Goal: Check status

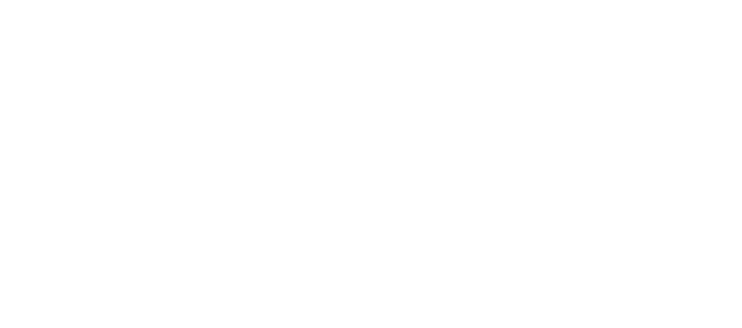
click at [240, 0] on html at bounding box center [371, 0] width 742 height 0
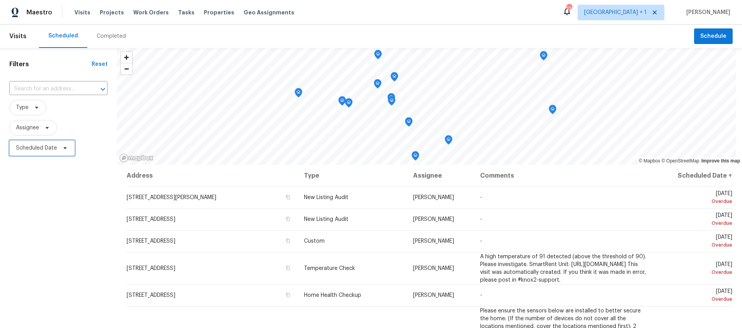
click at [62, 145] on icon at bounding box center [65, 148] width 6 height 6
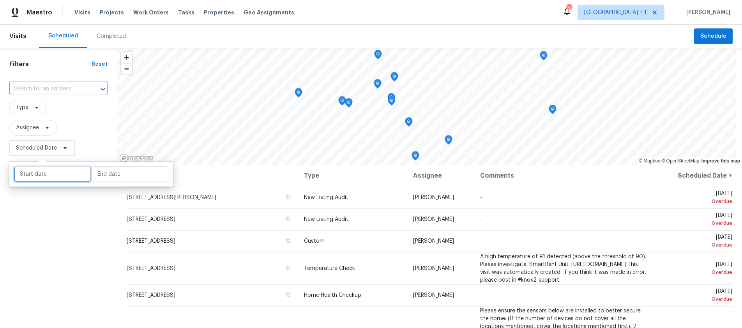
click at [46, 175] on input "text" at bounding box center [52, 174] width 77 height 16
select select "8"
select select "2025"
select select "9"
select select "2025"
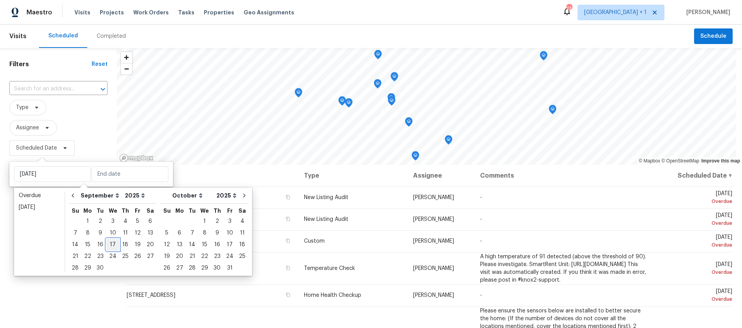
click at [107, 242] on div "17" at bounding box center [112, 244] width 13 height 11
type input "[DATE]"
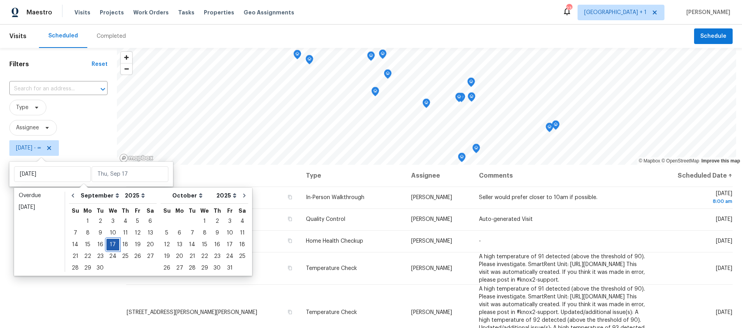
click at [107, 242] on div "17" at bounding box center [112, 244] width 13 height 11
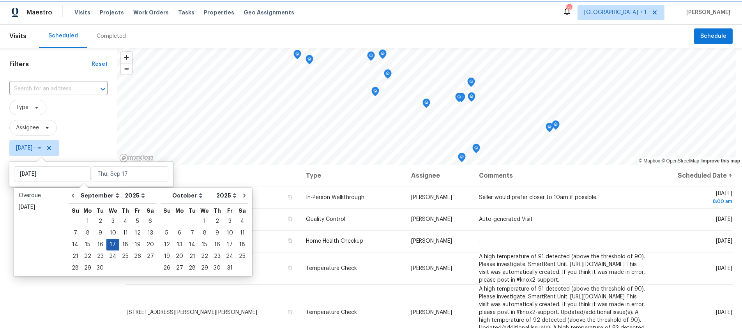
type input "[DATE]"
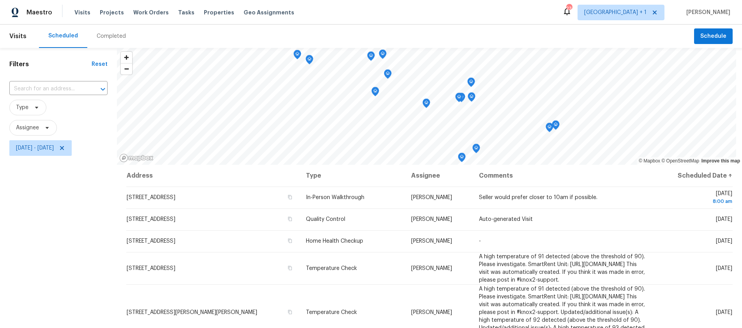
click at [37, 245] on div "Filters Reset ​ Type Assignee [DATE] - [DATE]" at bounding box center [58, 237] width 117 height 379
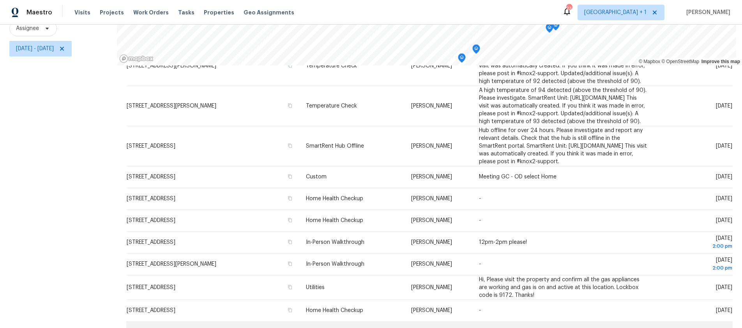
scroll to position [373, 0]
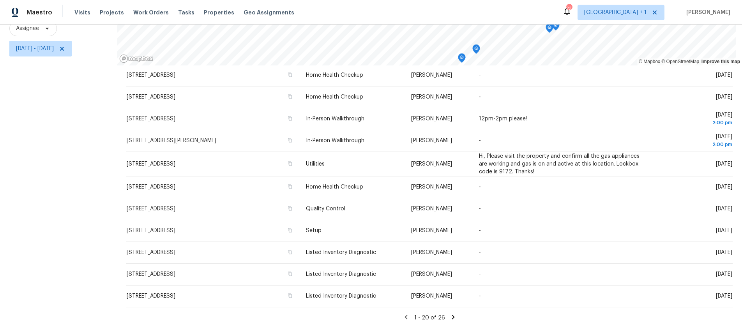
click at [452, 315] on icon at bounding box center [453, 317] width 3 height 4
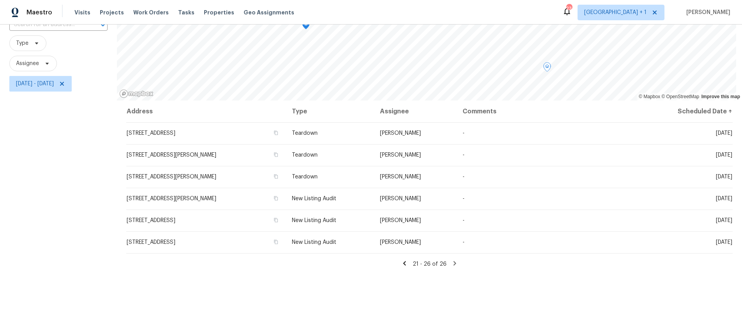
scroll to position [105, 0]
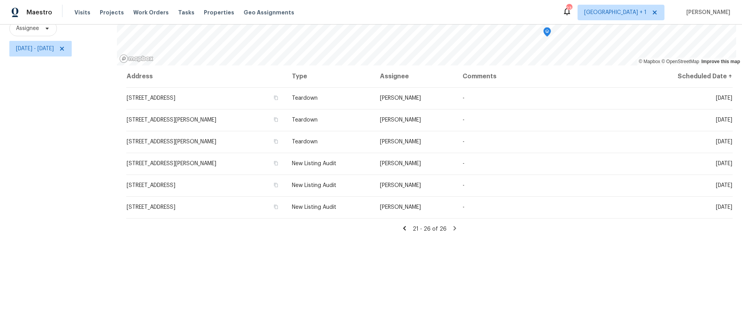
click at [404, 225] on icon at bounding box center [404, 228] width 7 height 7
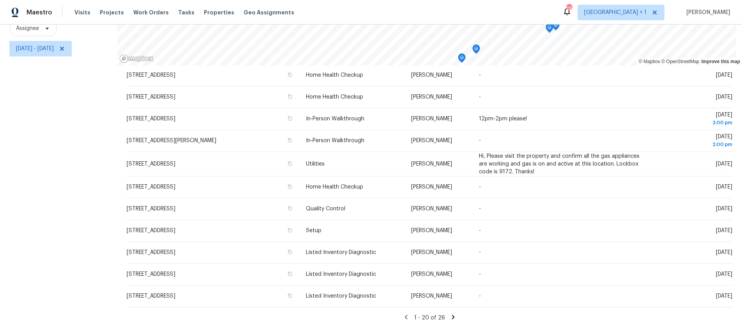
click at [452, 315] on icon at bounding box center [453, 317] width 3 height 4
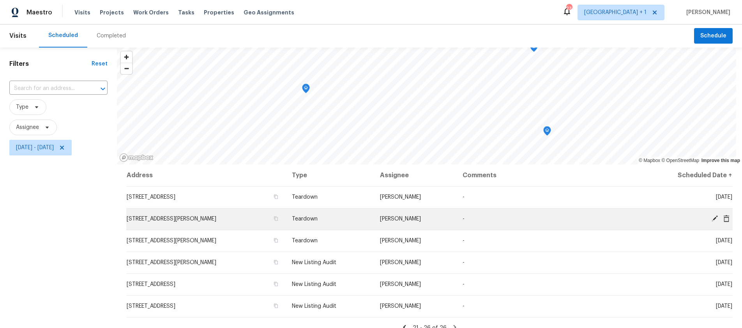
scroll to position [0, 0]
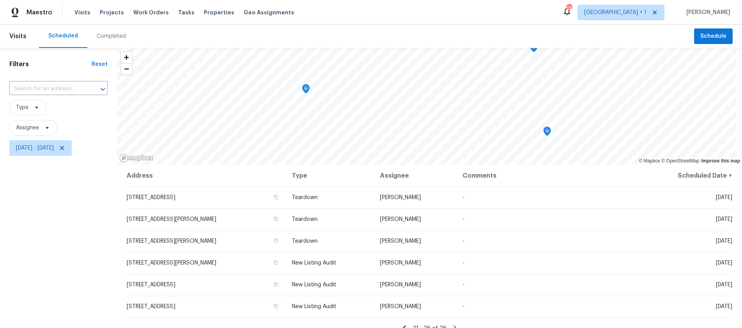
click at [43, 207] on div "Filters Reset ​ Type Assignee [DATE] - [DATE]" at bounding box center [58, 237] width 117 height 379
click at [37, 109] on icon at bounding box center [37, 107] width 6 height 6
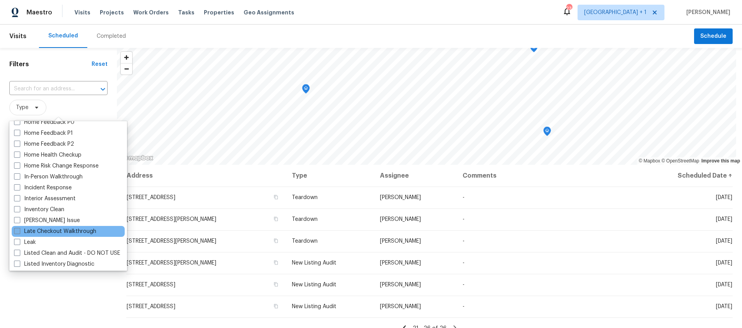
scroll to position [319, 0]
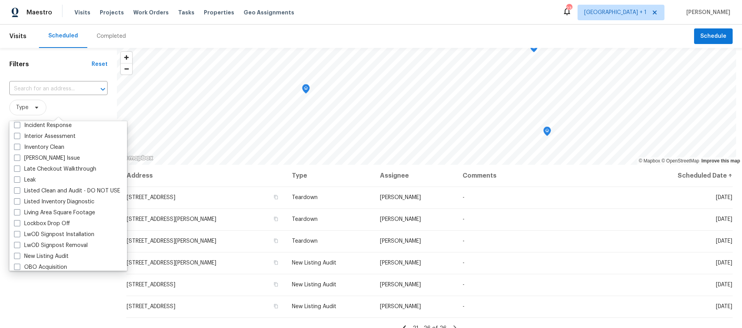
click at [39, 295] on div "Filters Reset ​ Type Assignee [DATE] - [DATE]" at bounding box center [58, 237] width 117 height 379
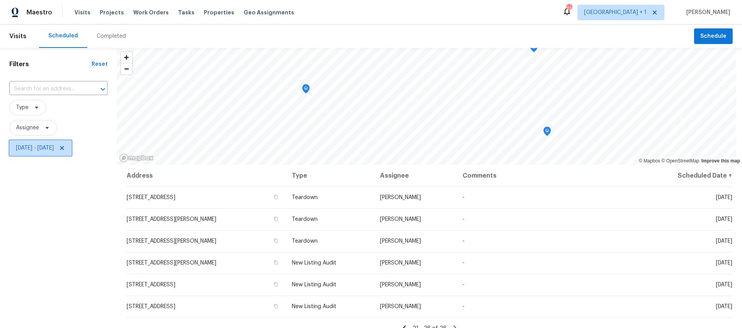
click at [50, 149] on span "[DATE] - [DATE]" at bounding box center [35, 148] width 38 height 8
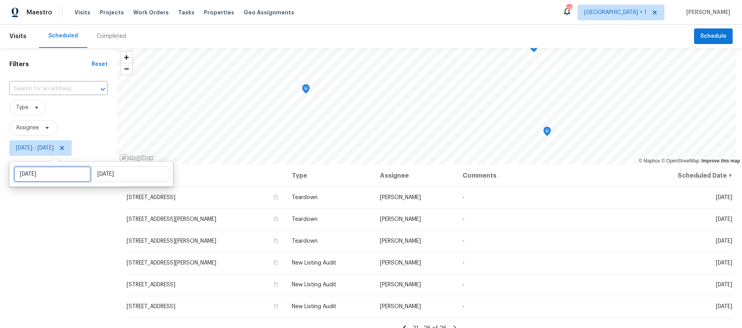
select select "8"
select select "2025"
select select "9"
select select "2025"
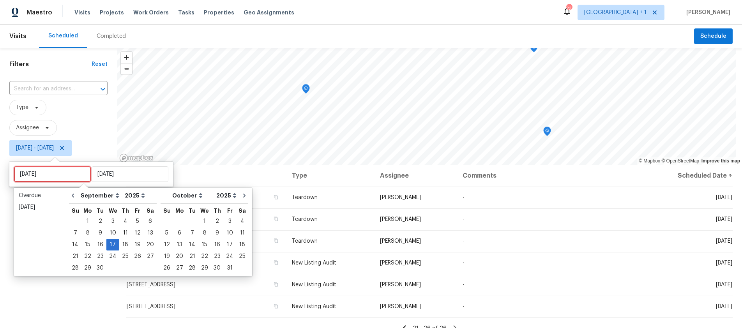
click at [53, 175] on input "[DATE]" at bounding box center [52, 174] width 77 height 16
click at [97, 243] on div "16" at bounding box center [100, 244] width 12 height 11
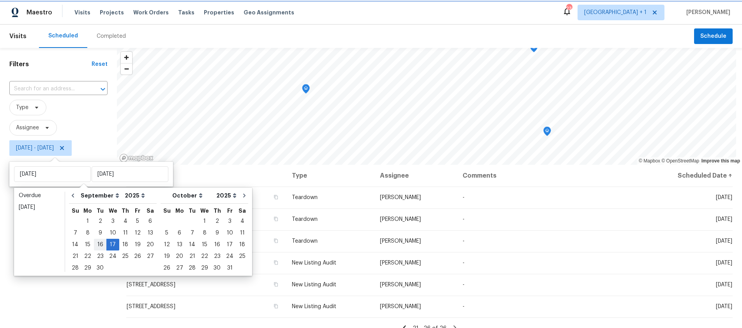
type input "[DATE]"
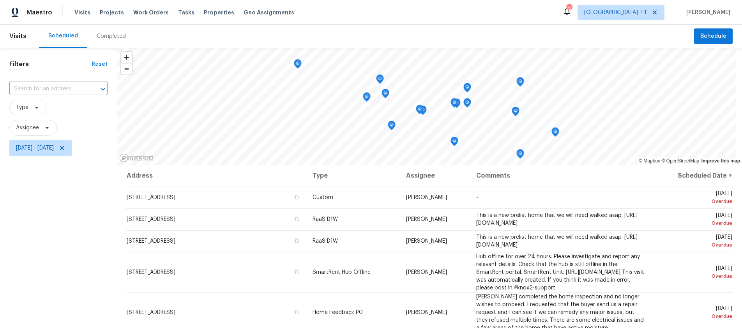
click at [43, 238] on div "Filters Reset ​ Type Assignee [DATE] - [DATE]" at bounding box center [58, 237] width 117 height 379
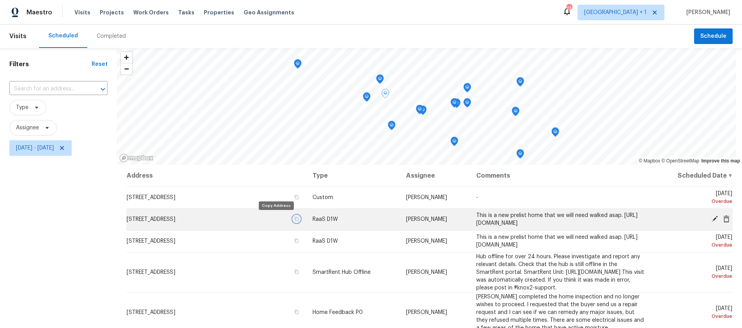
click at [294, 220] on icon "button" at bounding box center [296, 219] width 5 height 5
